Goal: Transaction & Acquisition: Purchase product/service

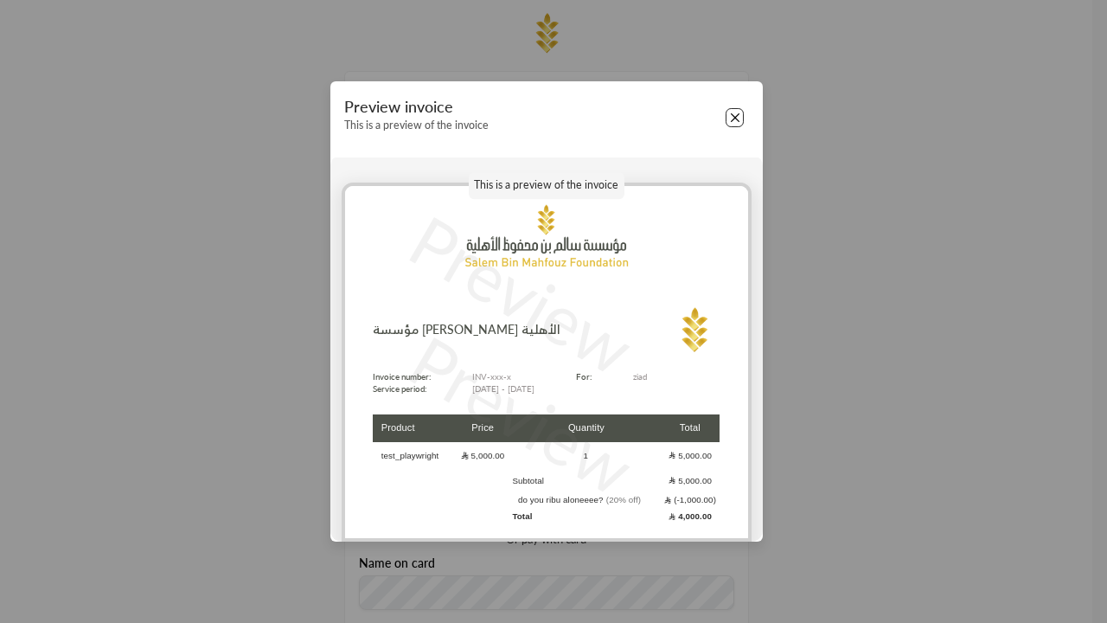
click at [734, 118] on button "Close" at bounding box center [735, 117] width 19 height 19
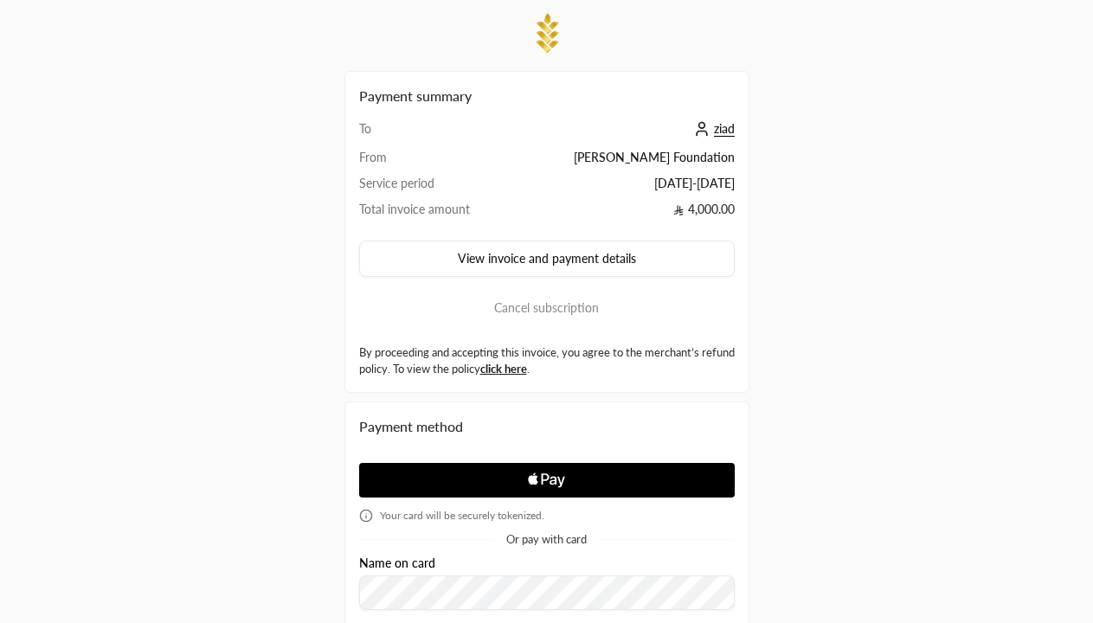
scroll to position [295, 0]
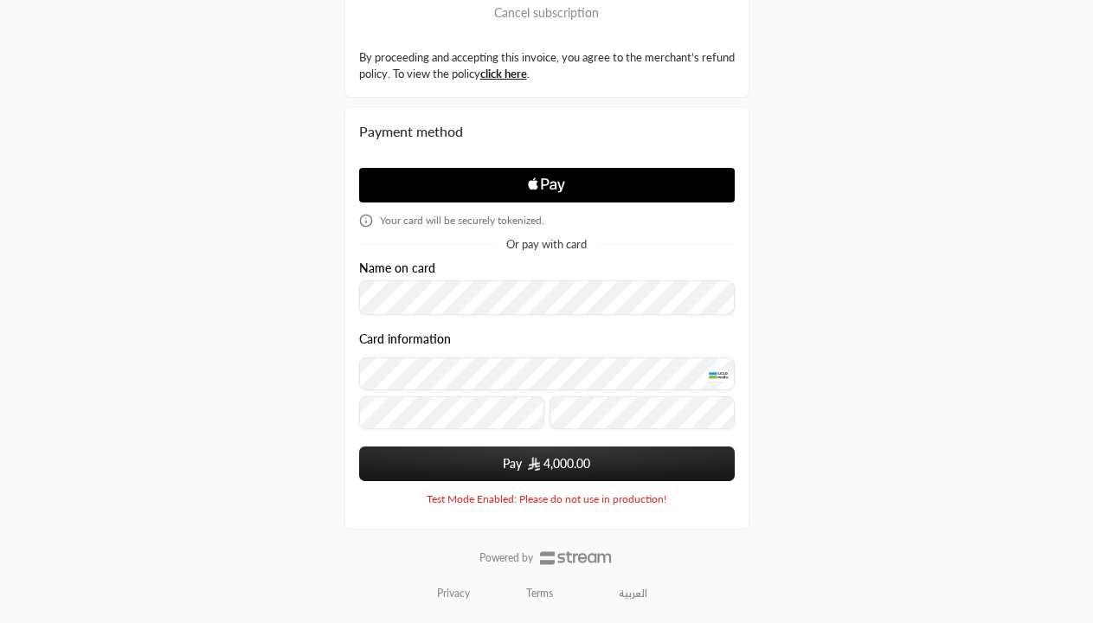
click at [546, 464] on span "4,000.00" at bounding box center [566, 463] width 47 height 17
